Goal: Task Accomplishment & Management: Manage account settings

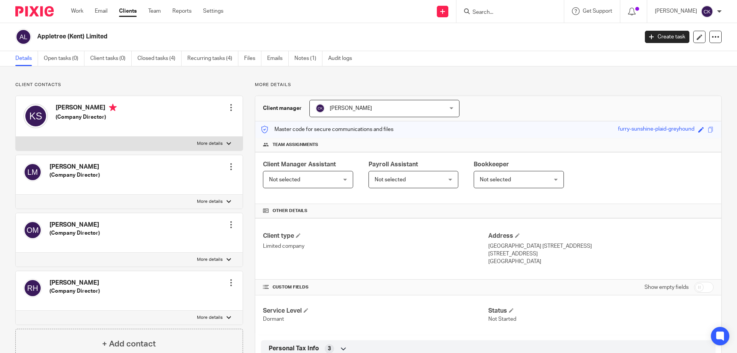
click at [484, 11] on input "Search" at bounding box center [506, 12] width 69 height 7
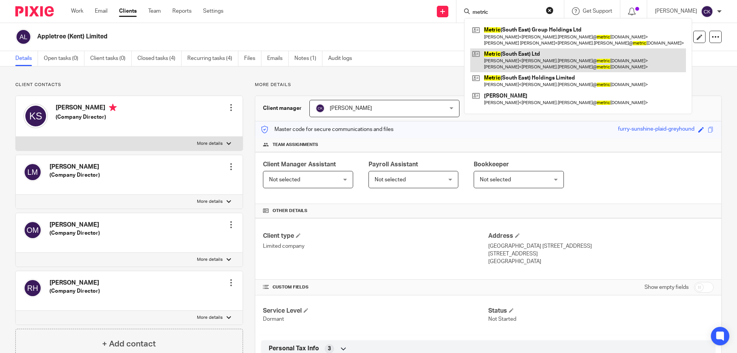
type input "metric"
click at [500, 64] on link at bounding box center [578, 60] width 216 height 24
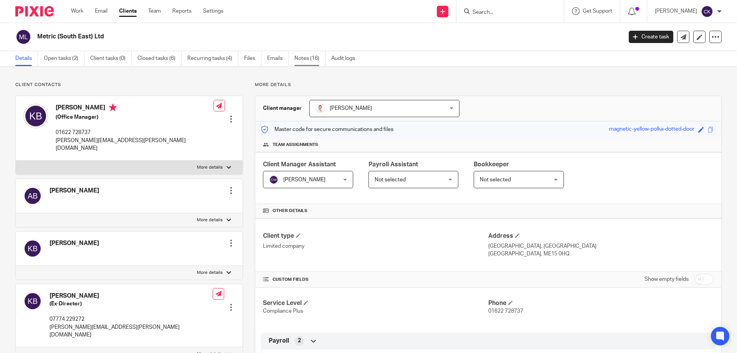
click at [308, 60] on link "Notes (16)" at bounding box center [309, 58] width 31 height 15
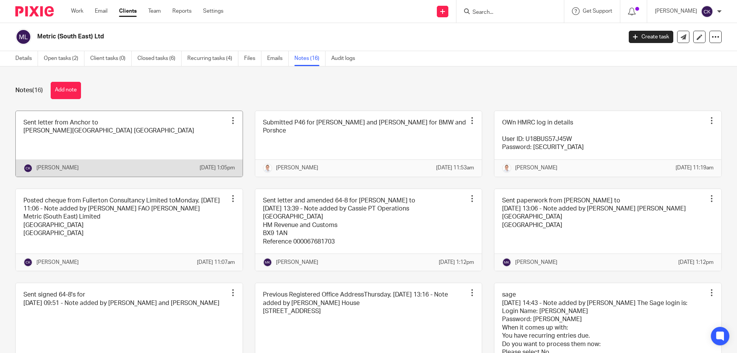
click at [232, 121] on div at bounding box center [233, 121] width 8 height 8
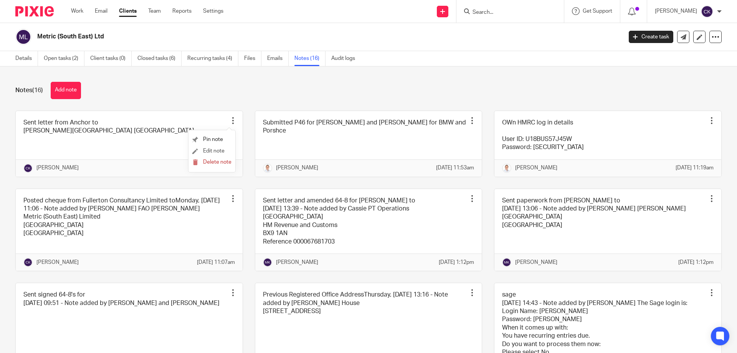
click at [208, 147] on li "Edit note" at bounding box center [211, 151] width 39 height 12
click at [209, 150] on span "Edit note" at bounding box center [213, 150] width 21 height 5
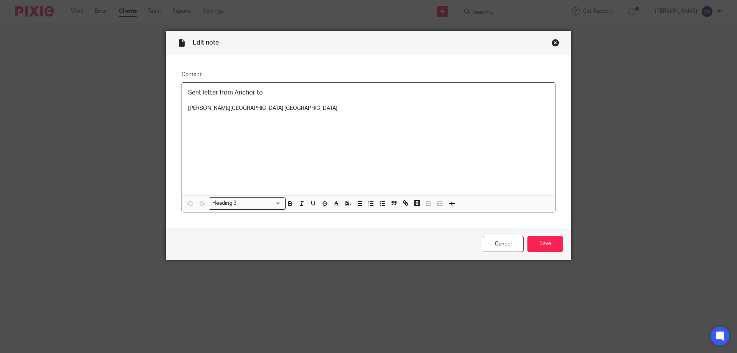
drag, startPoint x: 349, startPoint y: 107, endPoint x: 175, endPoint y: 88, distance: 175.3
click at [175, 88] on div "Content Sent letter from Anchor to [PERSON_NAME][GEOGRAPHIC_DATA] [GEOGRAPHIC_D…" at bounding box center [368, 141] width 405 height 172
copy div "Sent letter from Anchor to [PERSON_NAME][GEOGRAPHIC_DATA] [GEOGRAPHIC_DATA]"
click at [529, 240] on input "Save" at bounding box center [545, 244] width 36 height 17
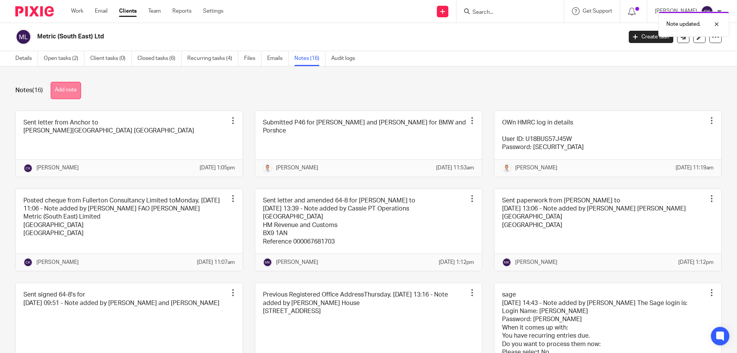
click at [73, 89] on button "Add note" at bounding box center [66, 90] width 30 height 17
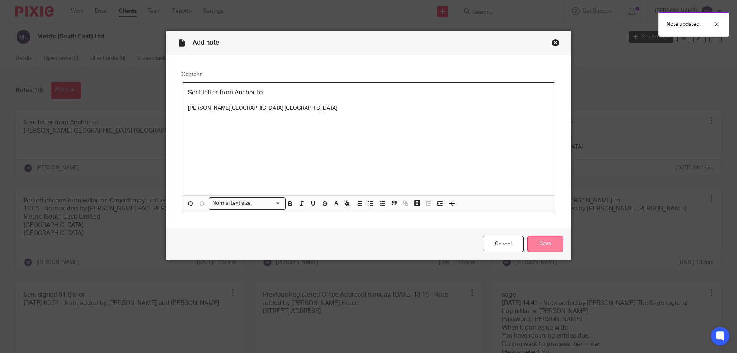
click at [549, 249] on input "Save" at bounding box center [545, 244] width 36 height 17
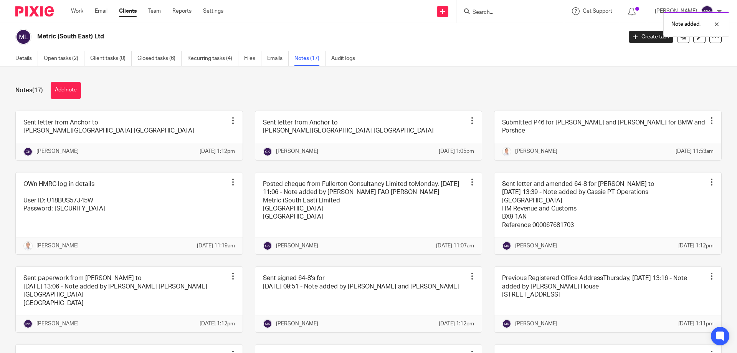
click at [486, 7] on form at bounding box center [513, 12] width 82 height 10
click at [486, 14] on div "Note added." at bounding box center [549, 22] width 361 height 29
click at [479, 10] on input "Search" at bounding box center [506, 12] width 69 height 7
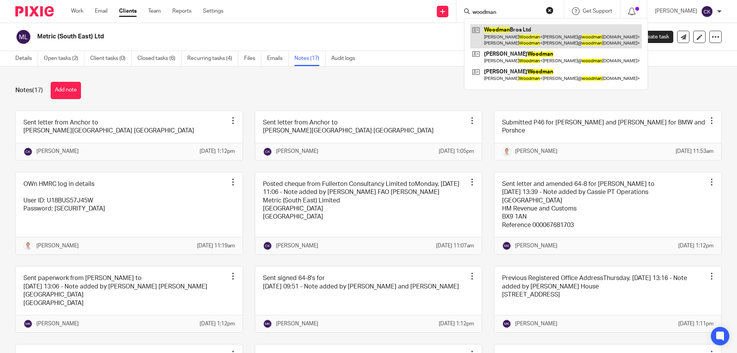
type input "woodman"
click at [526, 28] on link at bounding box center [556, 36] width 172 height 24
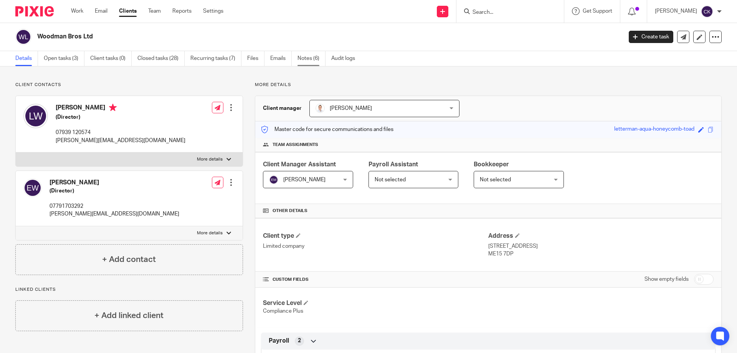
click at [312, 58] on link "Notes (6)" at bounding box center [312, 58] width 28 height 15
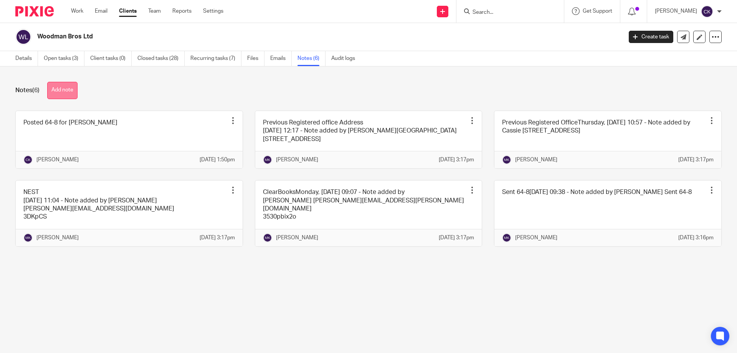
click at [60, 93] on button "Add note" at bounding box center [62, 90] width 30 height 17
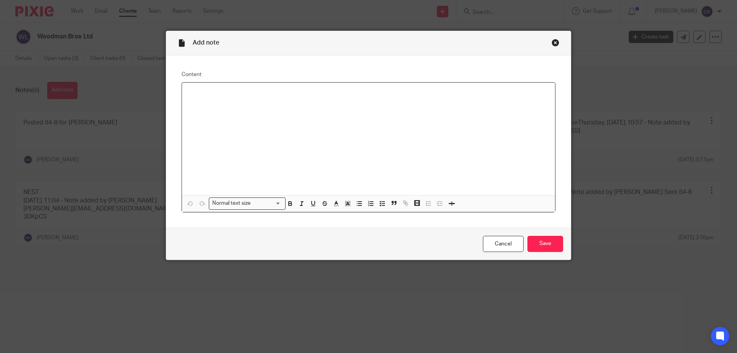
click at [286, 140] on div at bounding box center [368, 139] width 373 height 112
drag, startPoint x: 248, startPoint y: 106, endPoint x: 185, endPoint y: 101, distance: 63.2
click at [185, 101] on div "Sent letter from Kent Police to Cassie Keatley a few seconds ago Woodman Bros L…" at bounding box center [368, 139] width 373 height 112
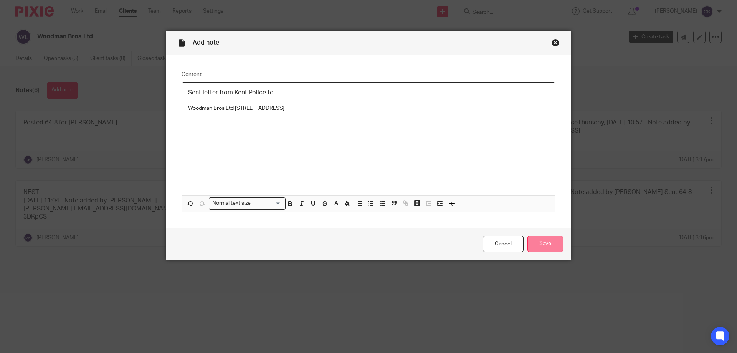
click at [546, 247] on input "Save" at bounding box center [545, 244] width 36 height 17
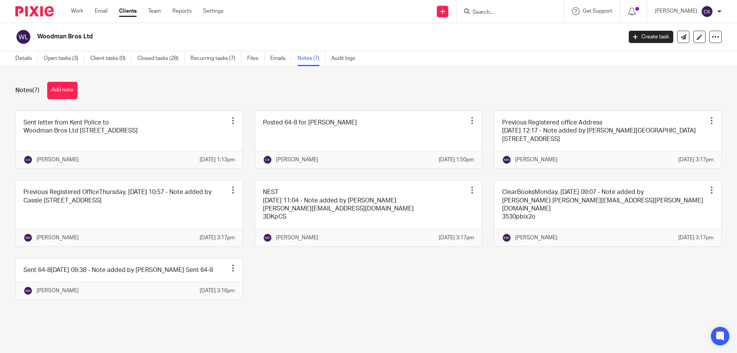
click at [491, 14] on input "Search" at bounding box center [506, 12] width 69 height 7
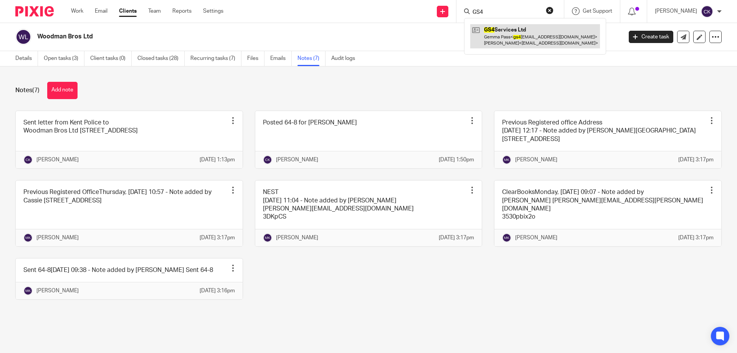
type input "GS4"
click at [520, 26] on link at bounding box center [535, 36] width 130 height 24
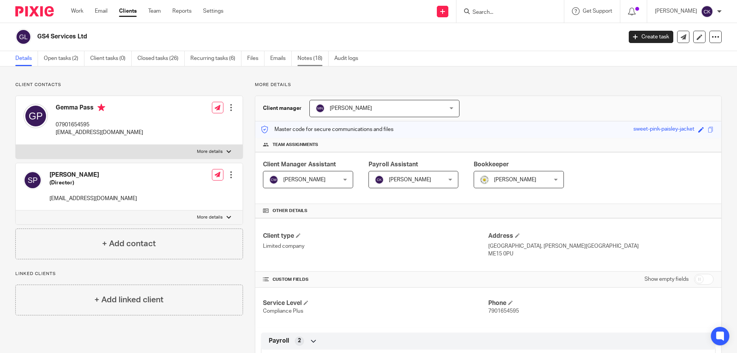
click at [312, 61] on link "Notes (18)" at bounding box center [313, 58] width 31 height 15
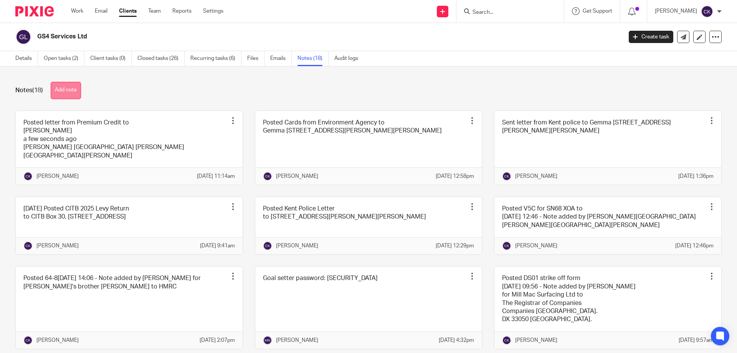
click at [68, 91] on button "Add note" at bounding box center [66, 90] width 30 height 17
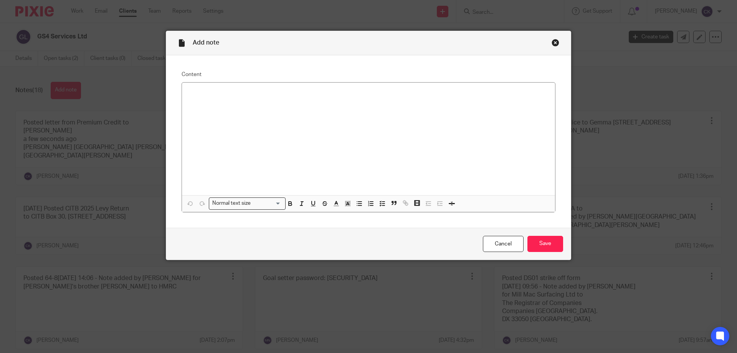
click at [357, 134] on div at bounding box center [368, 139] width 373 height 112
click at [337, 96] on p at bounding box center [368, 100] width 361 height 8
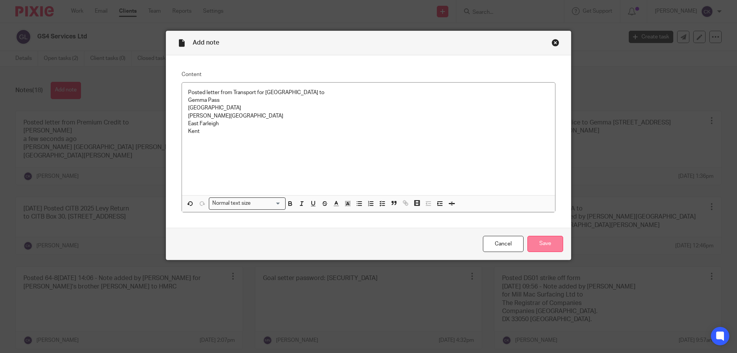
click at [532, 245] on input "Save" at bounding box center [545, 244] width 36 height 17
